Goal: Navigation & Orientation: Find specific page/section

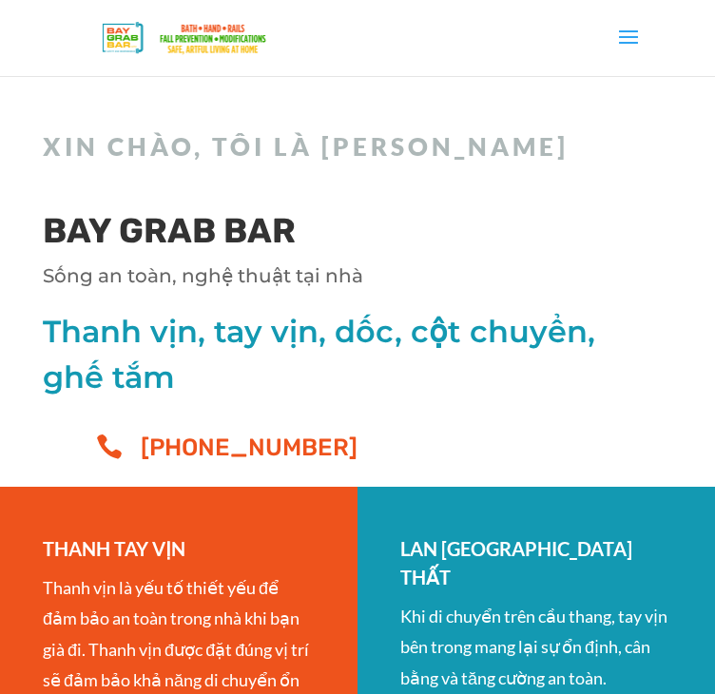
click at [621, 36] on span at bounding box center [628, 49] width 30 height 53
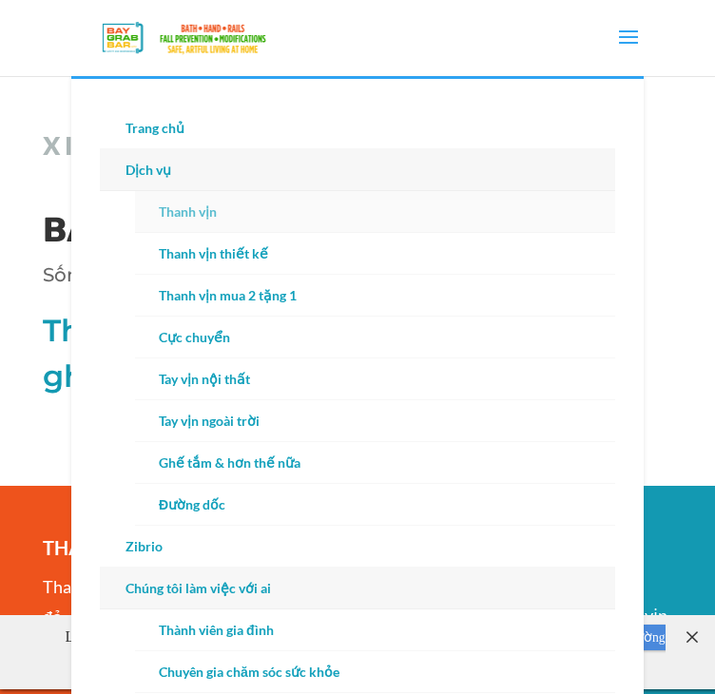
click at [212, 205] on font "Thanh vịn" at bounding box center [188, 211] width 58 height 16
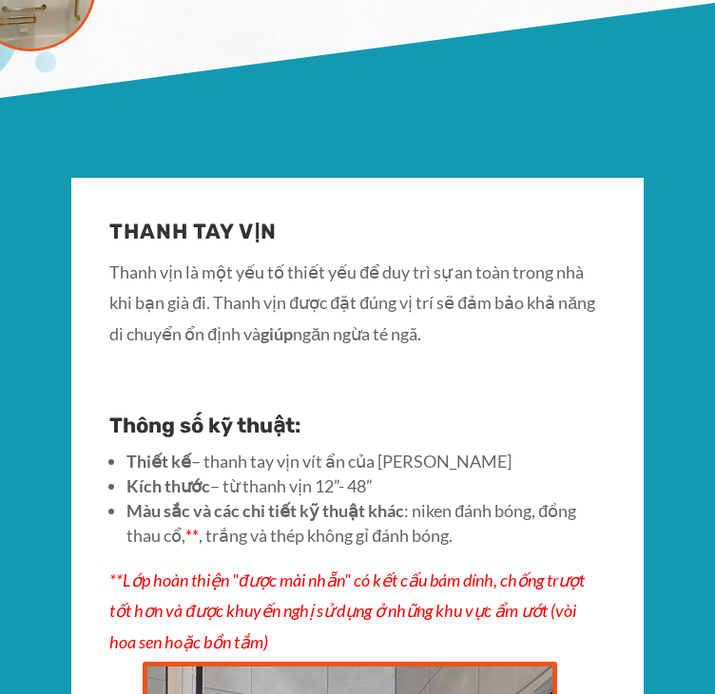
scroll to position [580, 0]
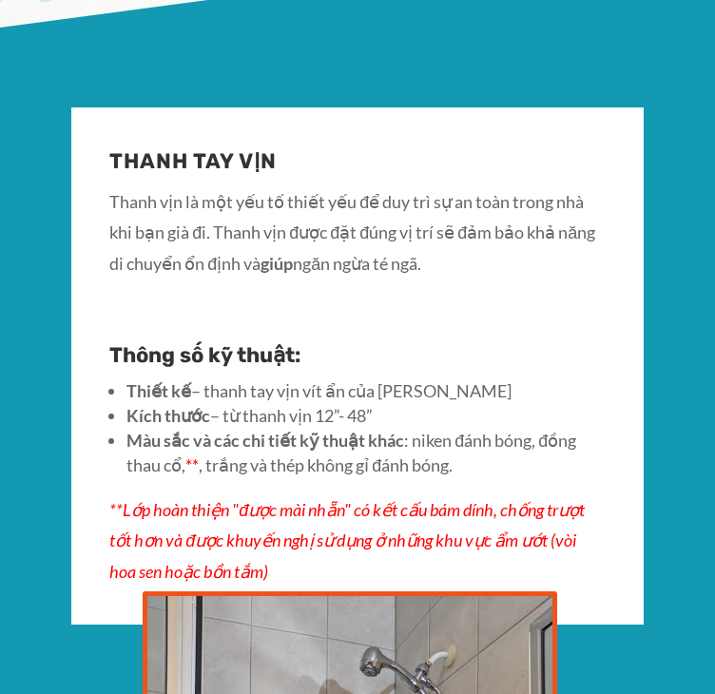
click at [375, 274] on font "ngăn ngừa té ngã." at bounding box center [357, 263] width 128 height 21
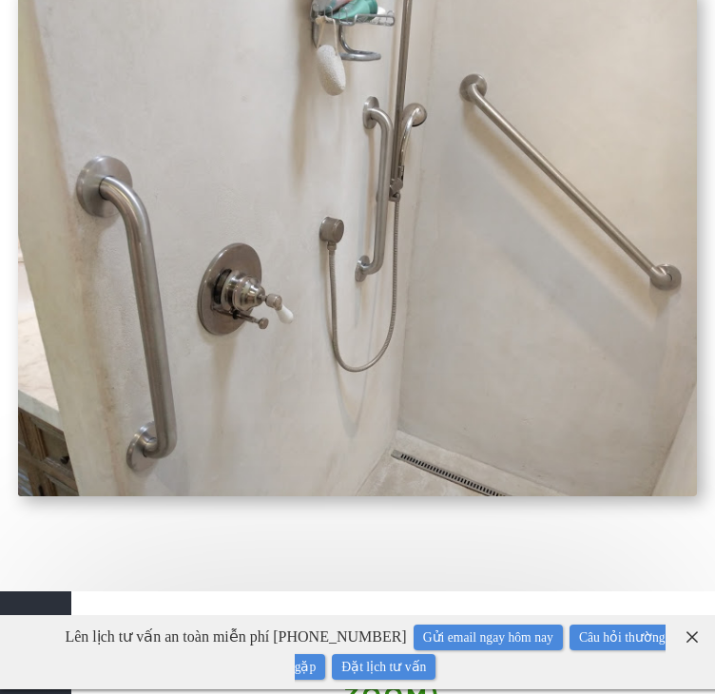
scroll to position [14279, 0]
